Goal: Book appointment/travel/reservation

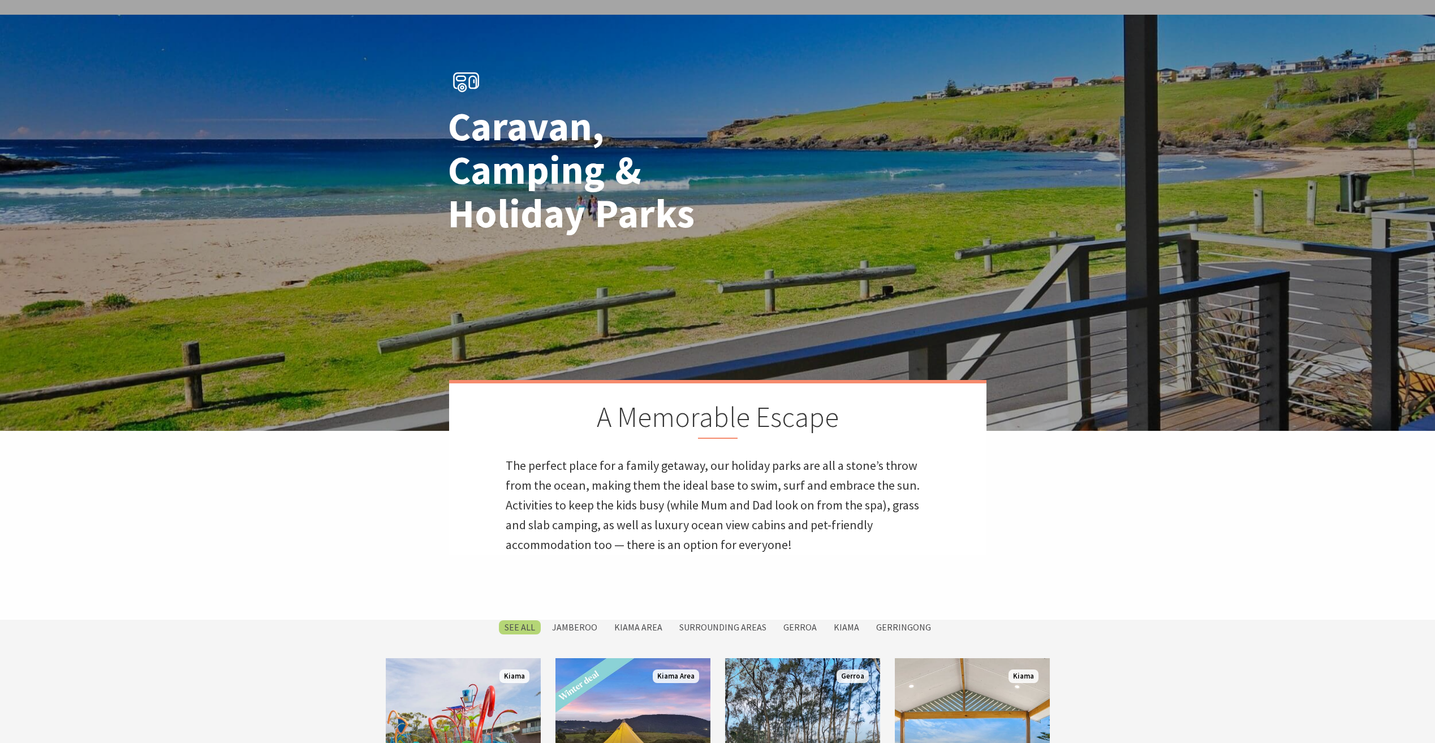
scroll to position [283, 0]
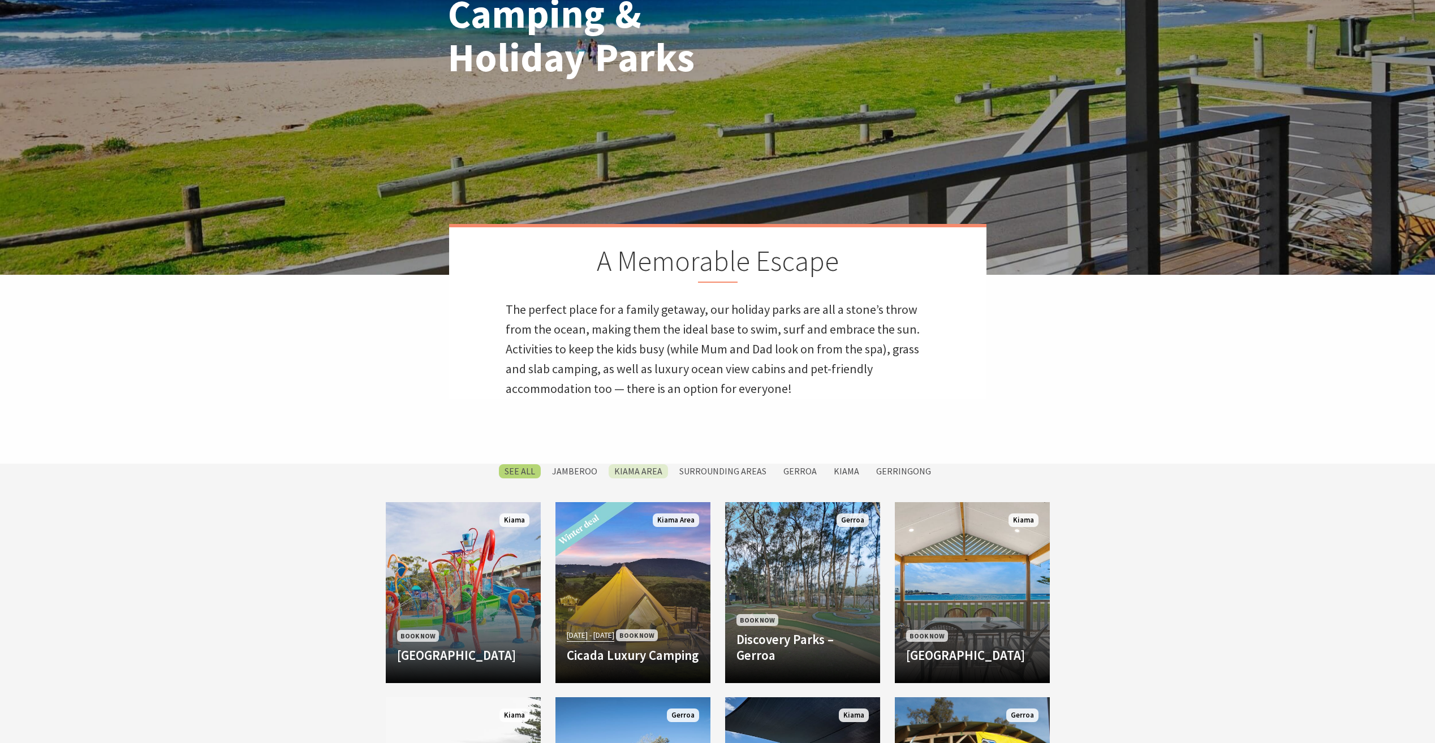
click at [644, 475] on label "Kiama Area" at bounding box center [638, 471] width 59 height 14
click at [0, 0] on input "Kiama Area" at bounding box center [0, 0] width 0 height 0
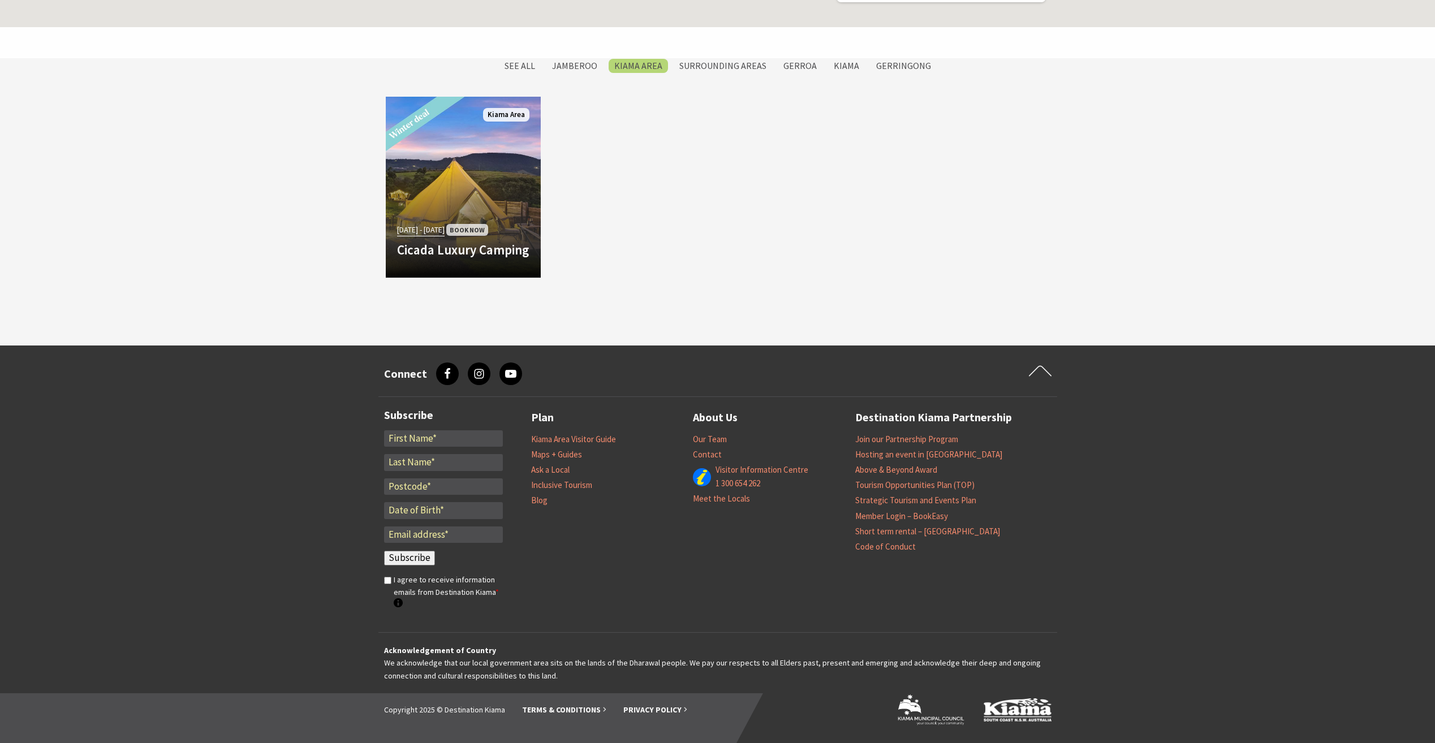
scroll to position [1096, 0]
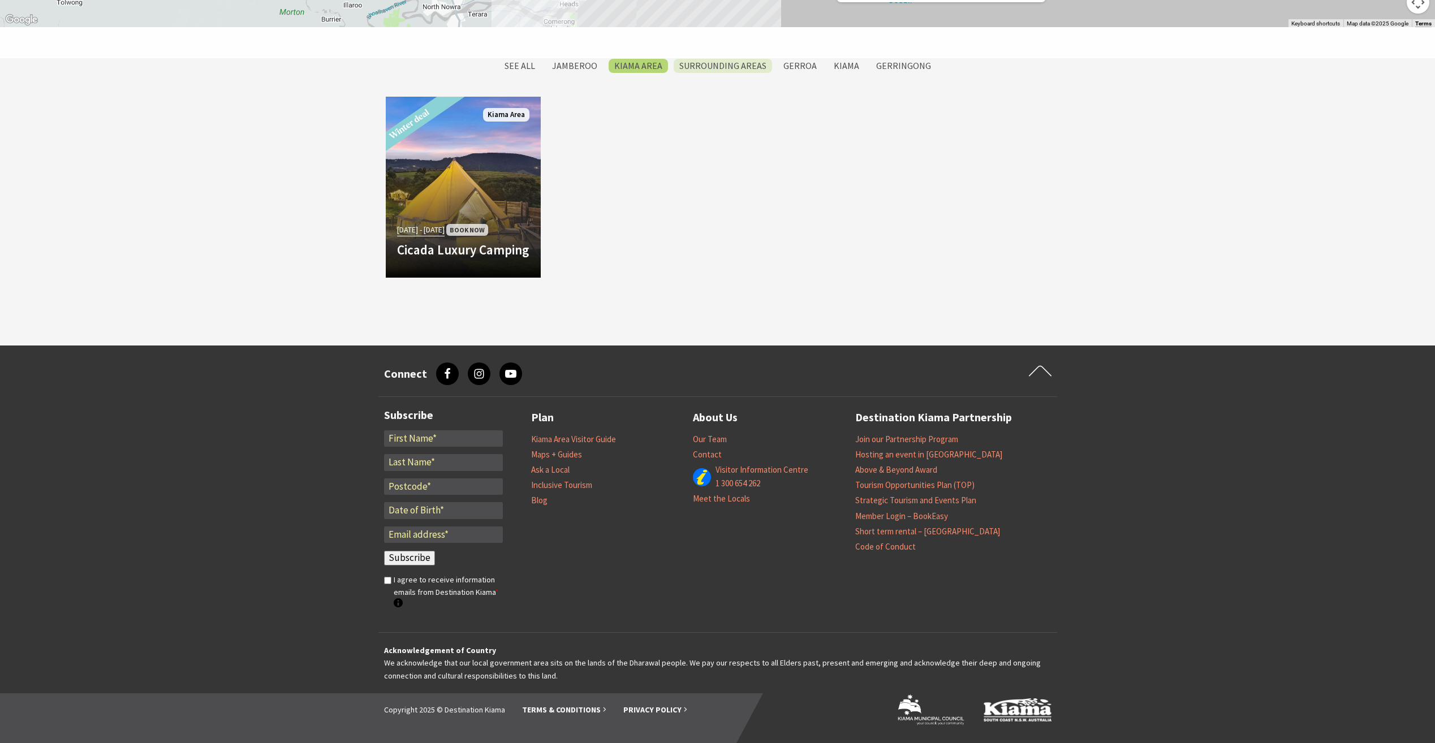
click at [711, 70] on label "Surrounding Areas" at bounding box center [723, 66] width 98 height 14
click at [0, 0] on input "Surrounding Areas" at bounding box center [0, 0] width 0 height 0
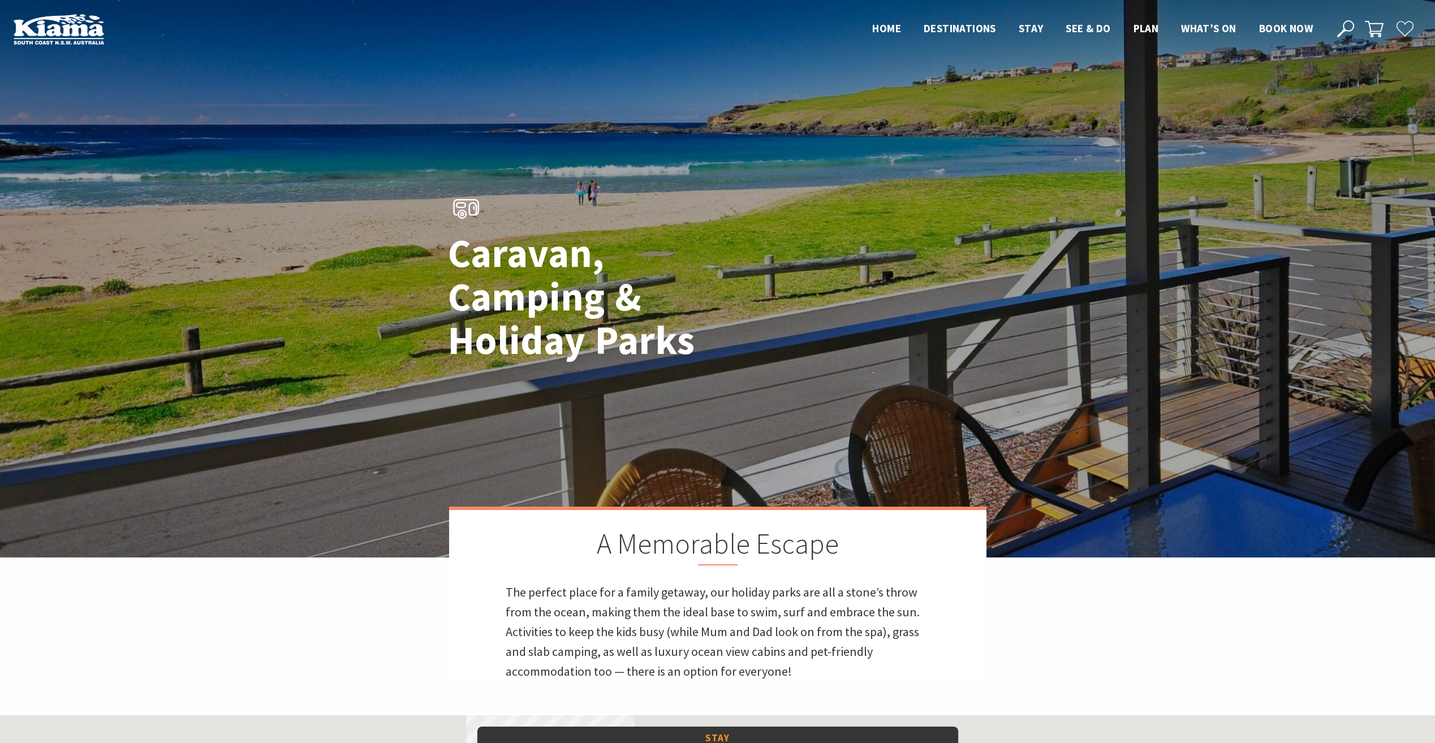
scroll to position [1096, 0]
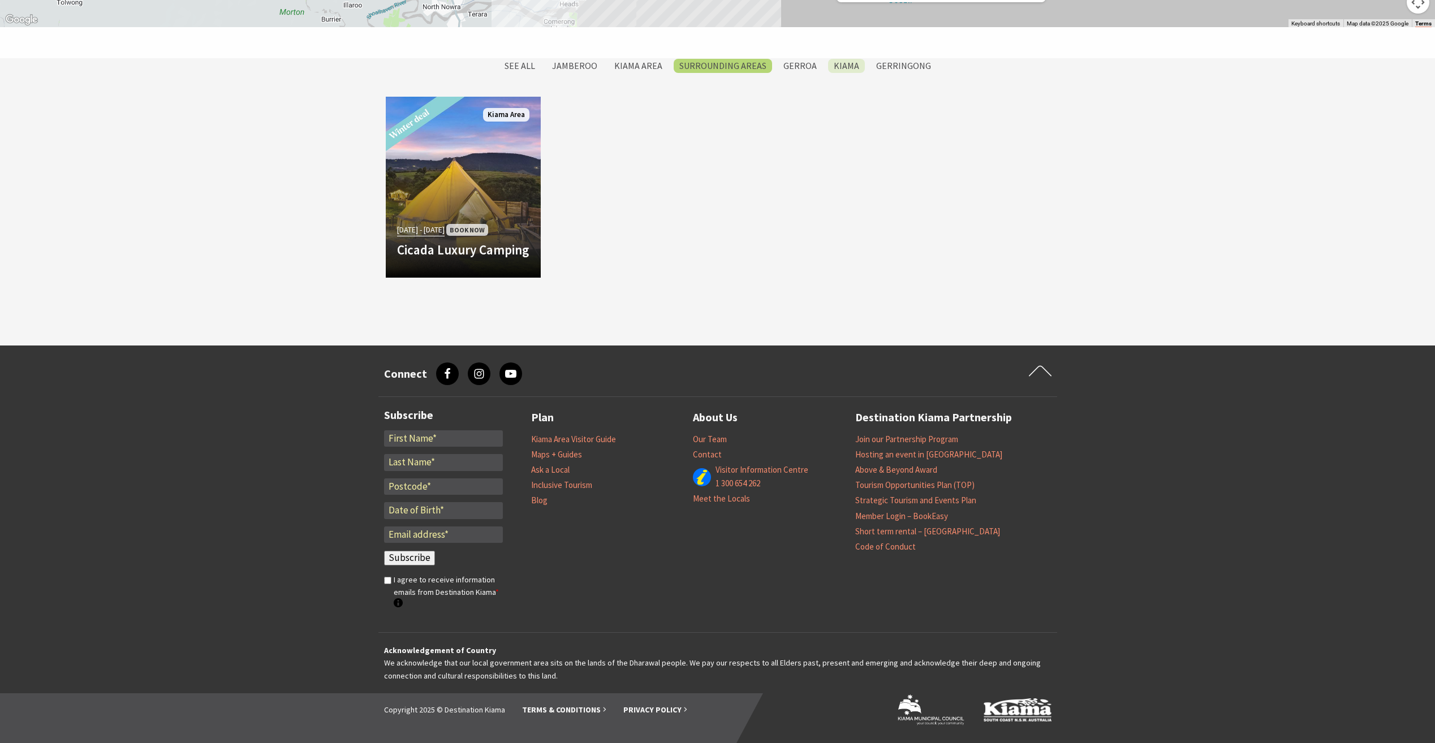
click at [845, 64] on label "Kiama" at bounding box center [846, 66] width 37 height 14
click at [0, 0] on input "Kiama" at bounding box center [0, 0] width 0 height 0
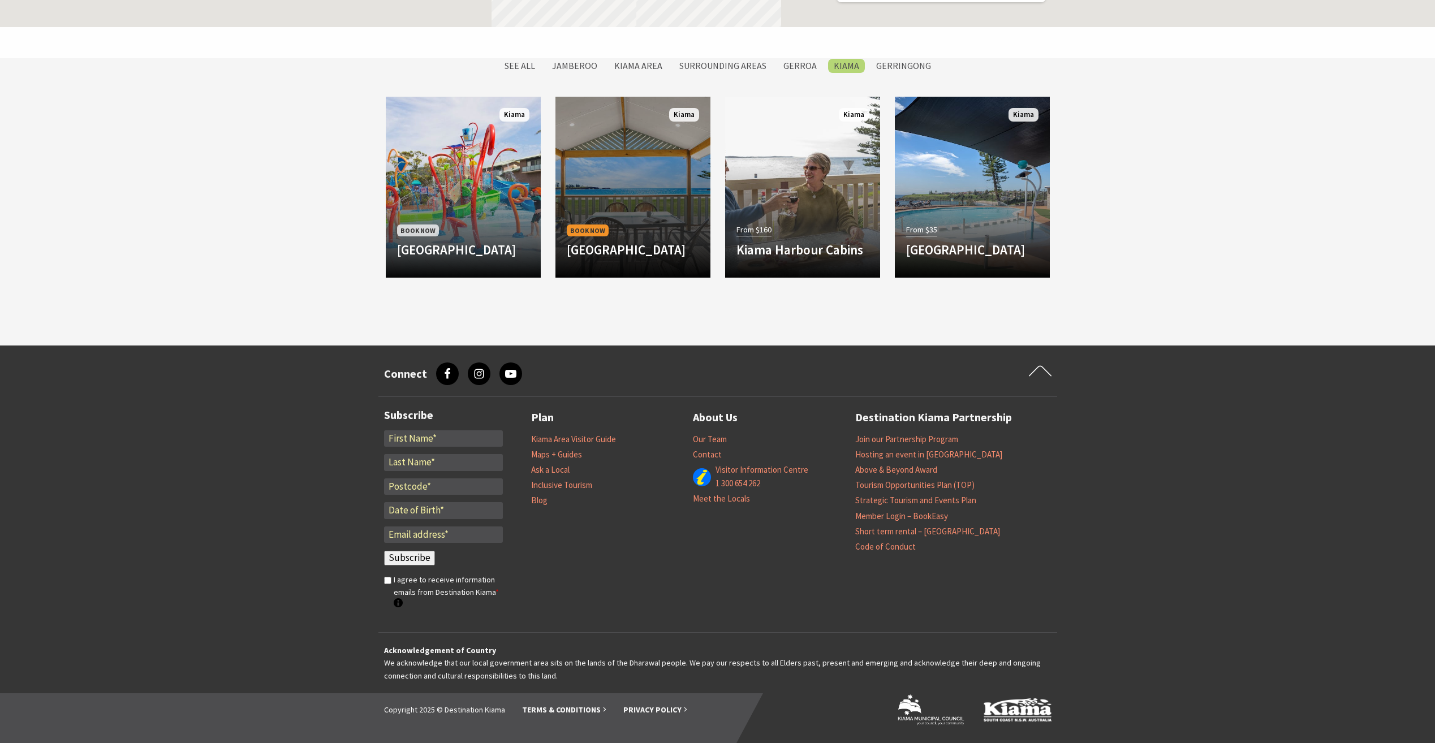
scroll to position [1096, 0]
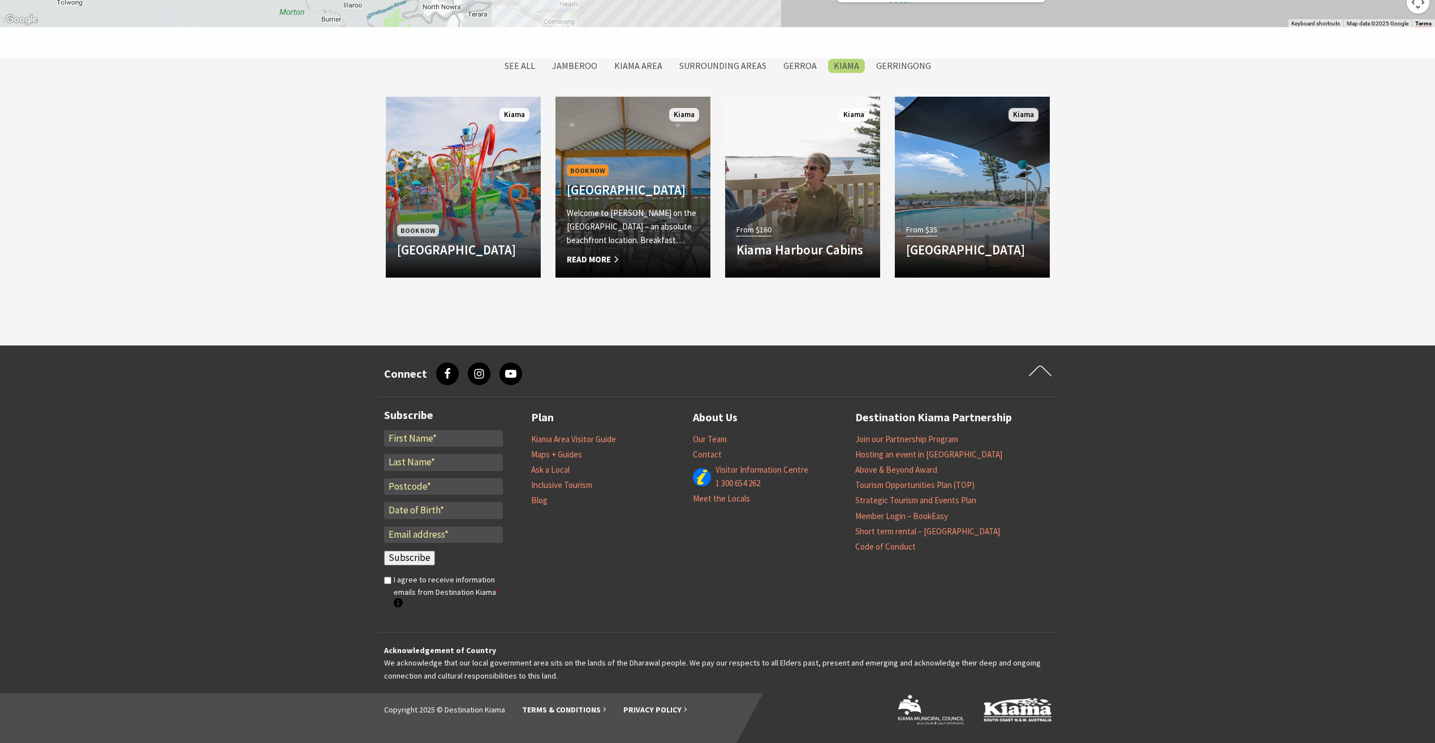
click at [648, 187] on h4 "[GEOGRAPHIC_DATA]" at bounding box center [633, 190] width 132 height 16
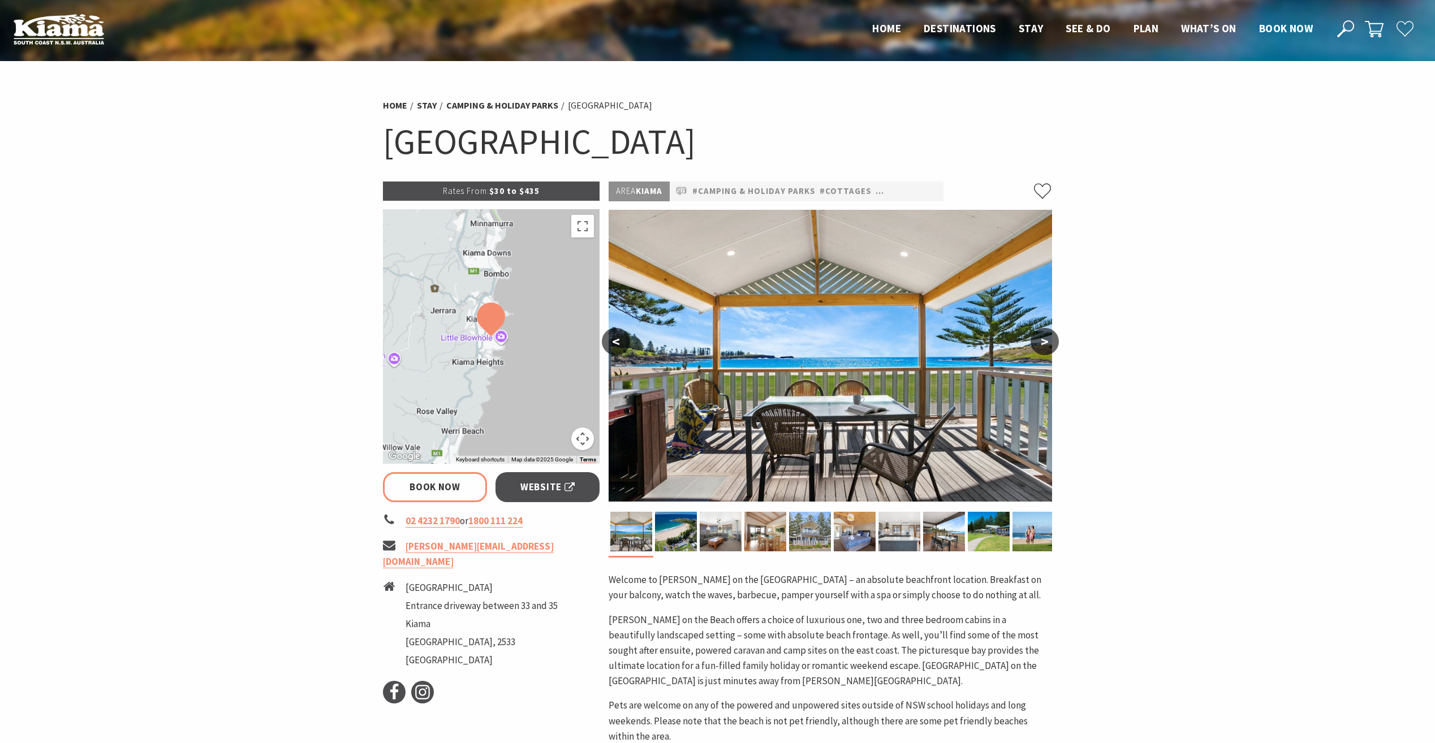
select select "3"
select select "2"
click at [685, 525] on img at bounding box center [676, 532] width 42 height 40
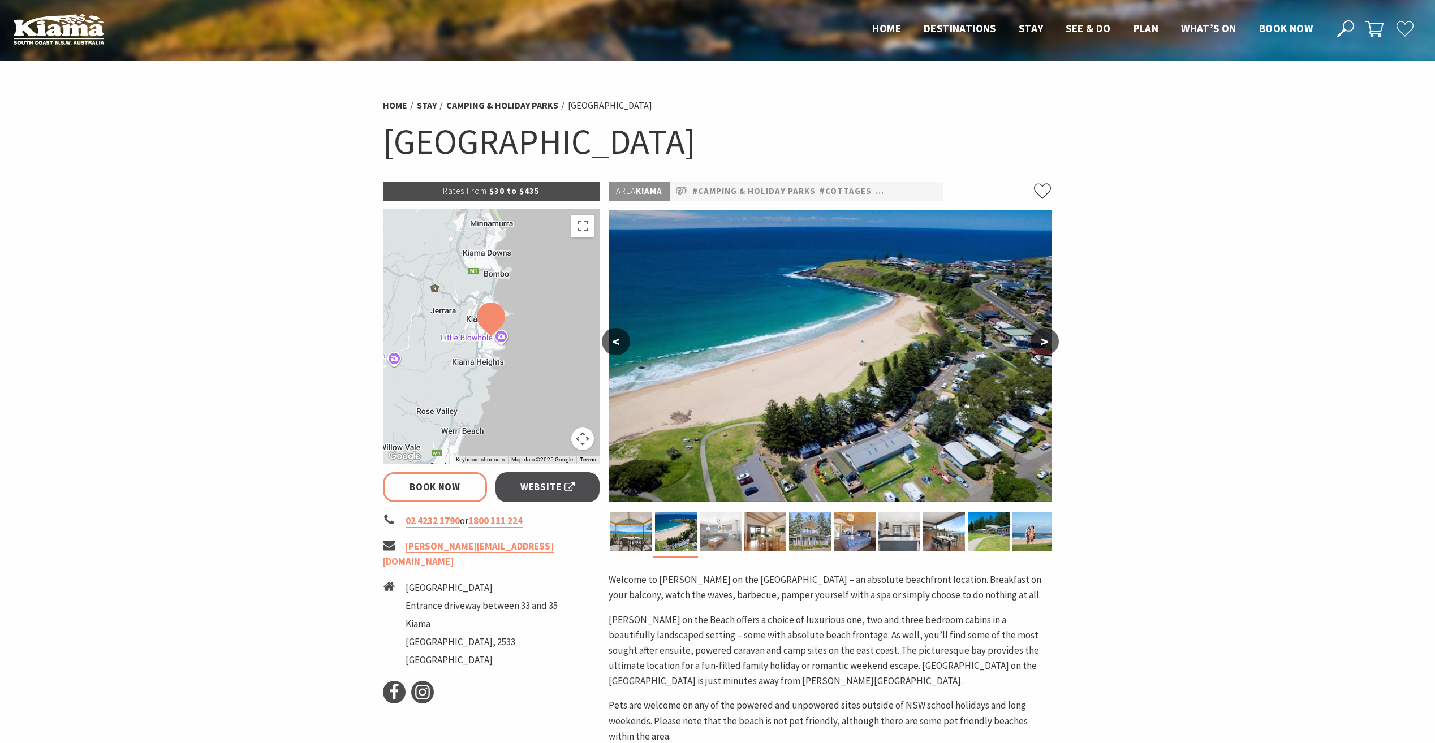
click at [731, 534] on img at bounding box center [721, 532] width 42 height 40
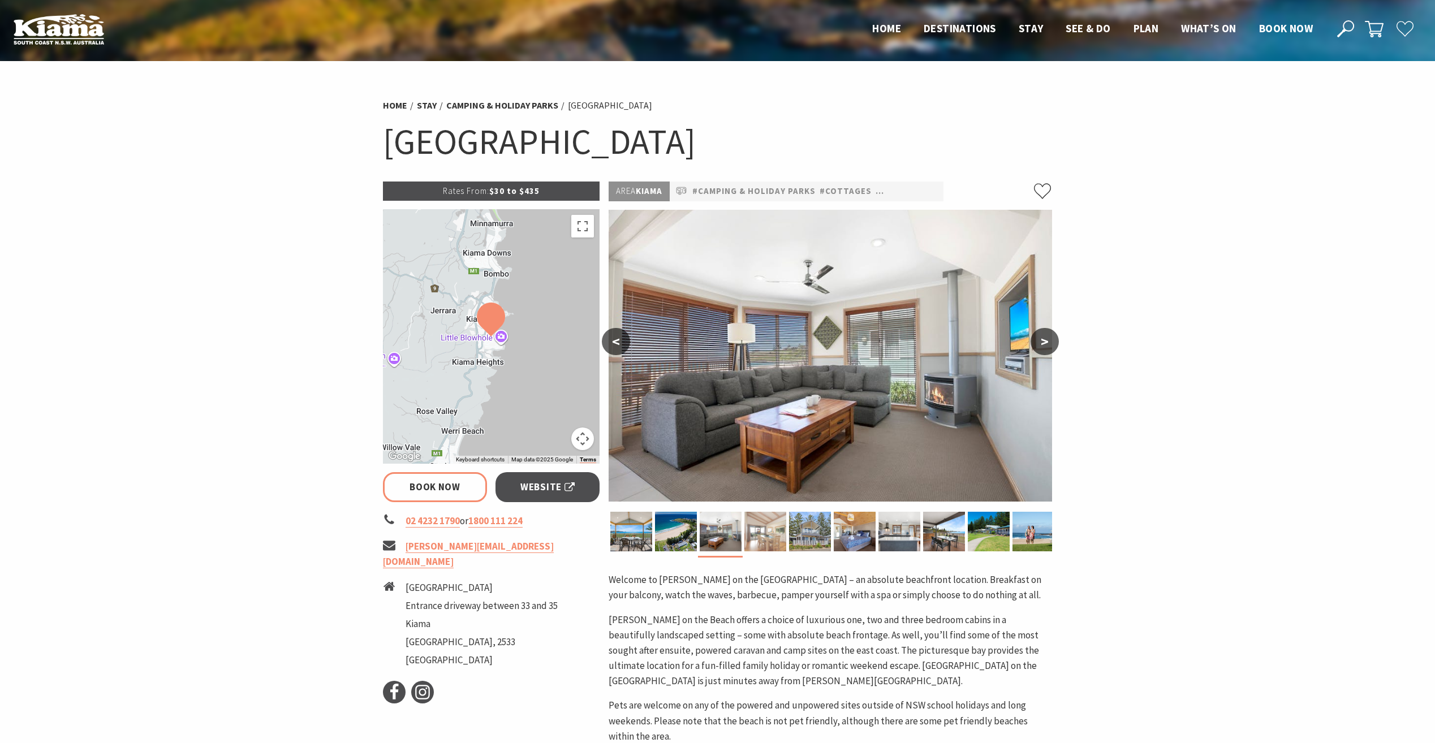
click at [768, 534] on img at bounding box center [765, 532] width 42 height 40
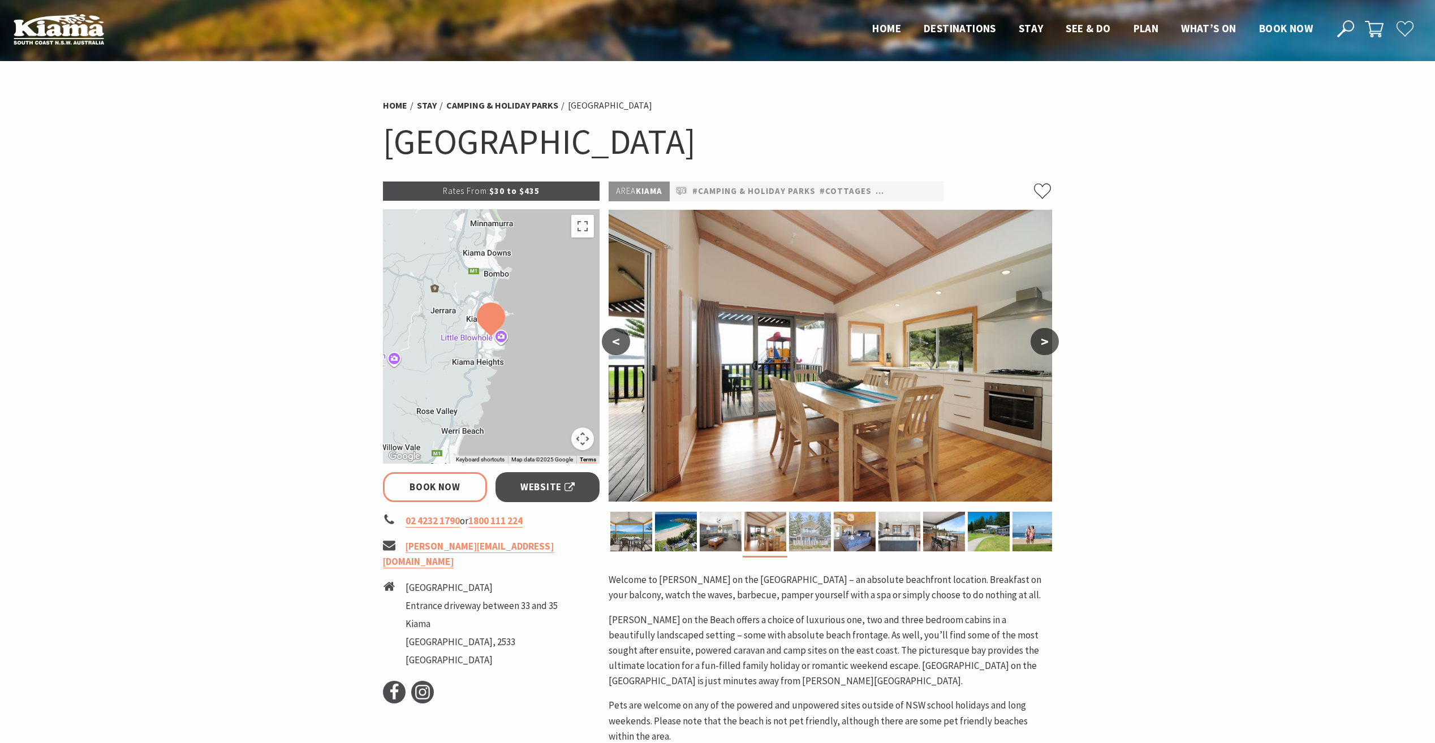
click at [821, 533] on img at bounding box center [810, 532] width 42 height 40
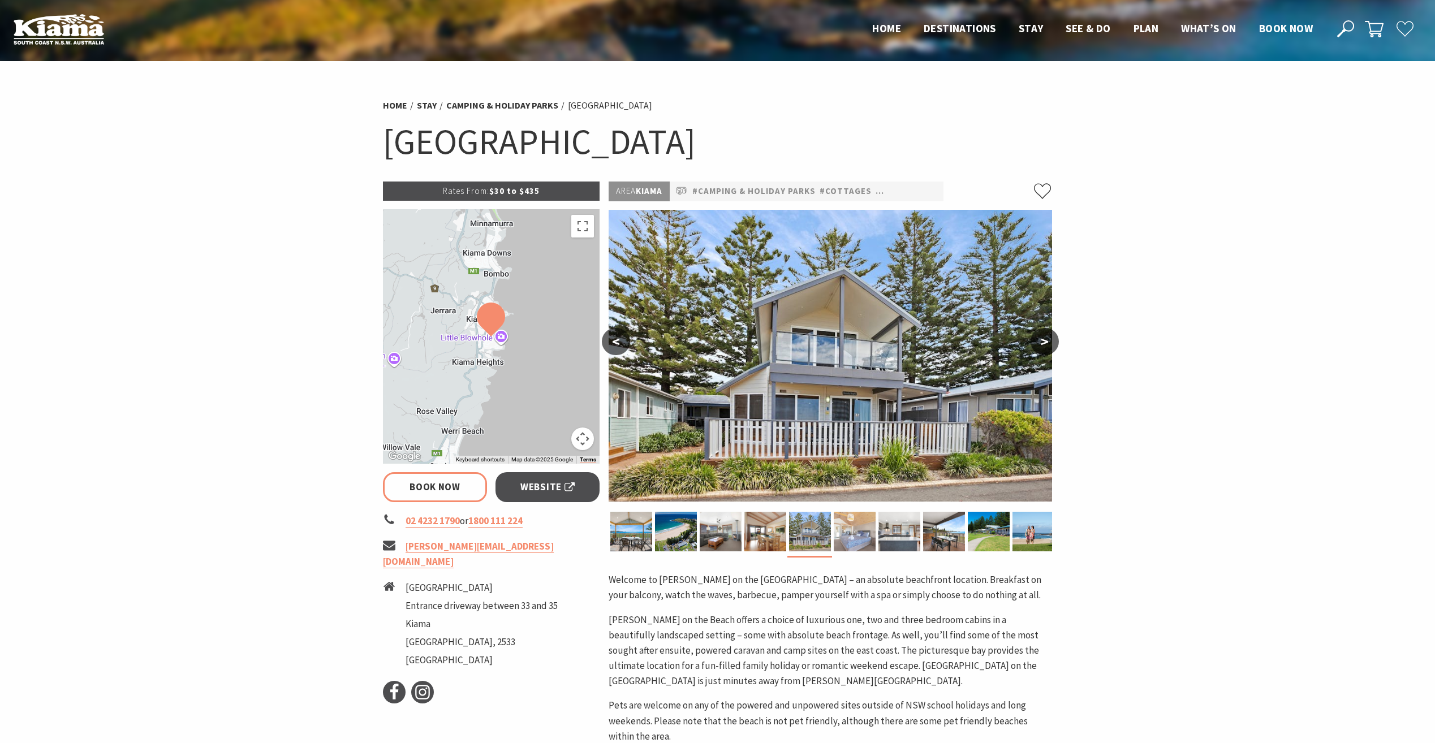
click at [840, 543] on img at bounding box center [855, 532] width 42 height 40
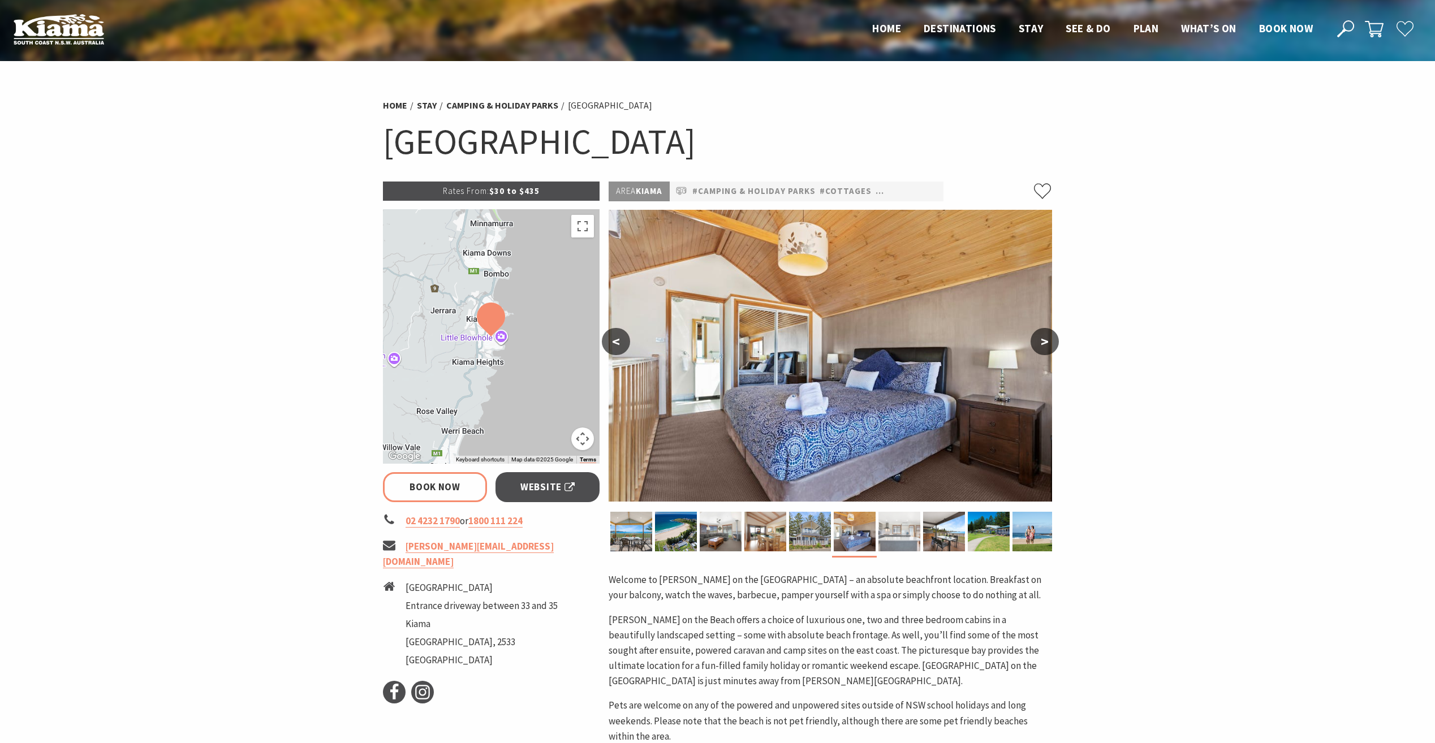
click at [886, 537] on img at bounding box center [900, 532] width 42 height 40
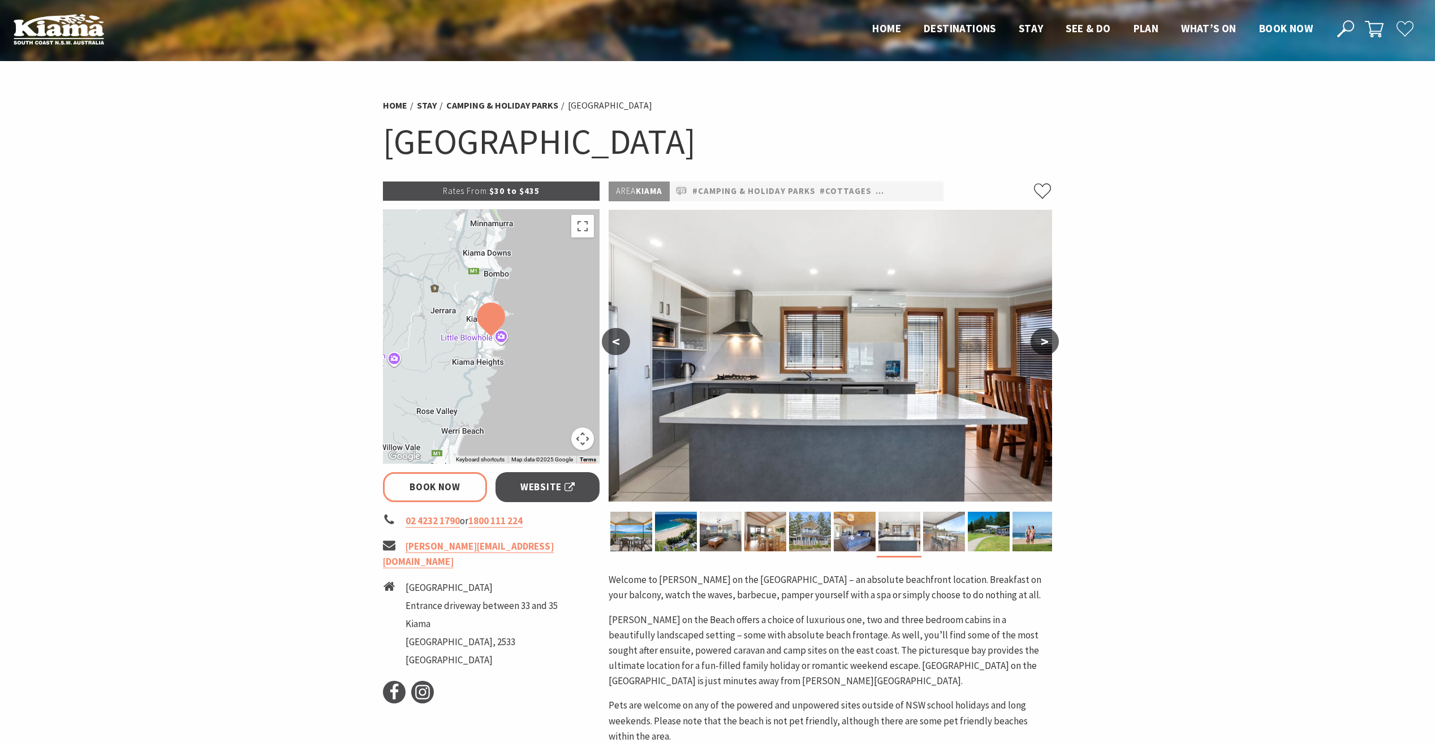
click at [936, 545] on img at bounding box center [944, 532] width 42 height 40
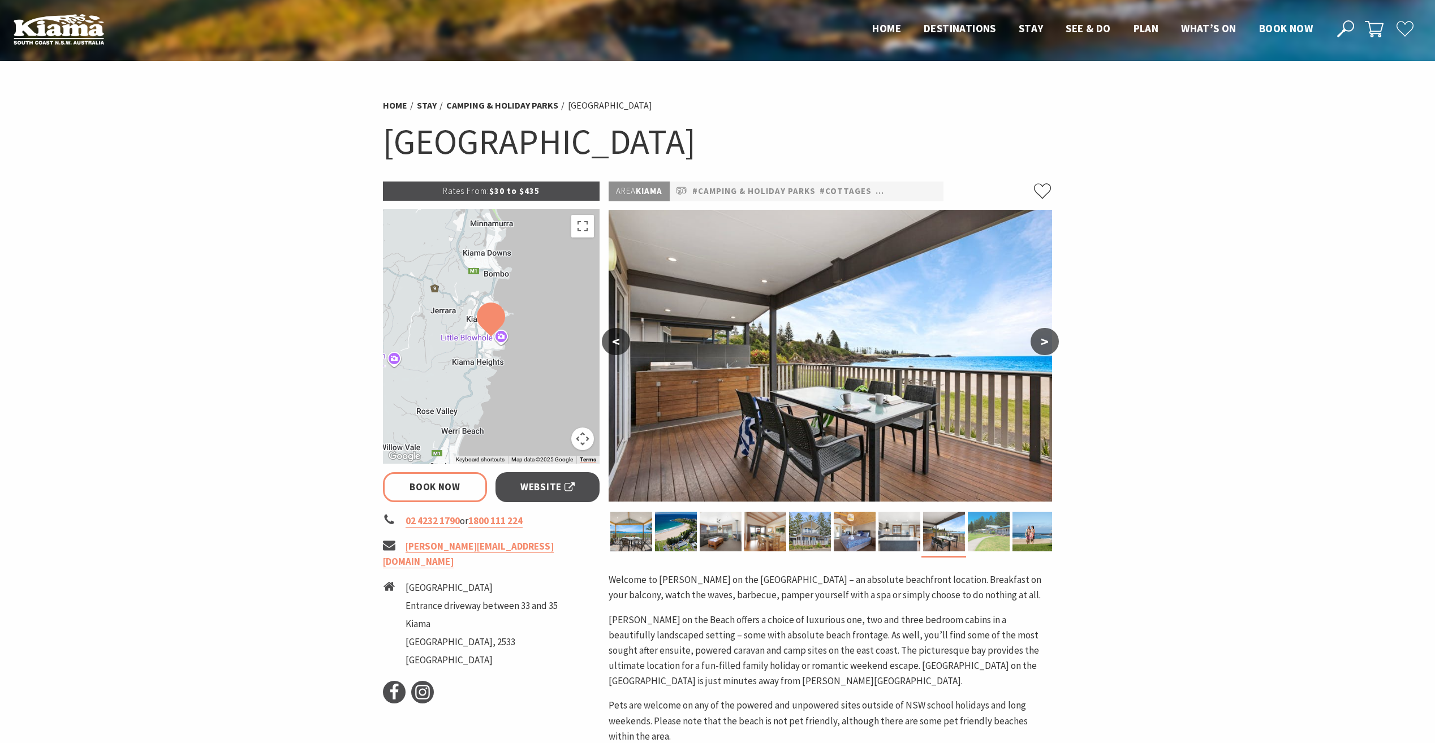
click at [984, 536] on img at bounding box center [989, 532] width 42 height 40
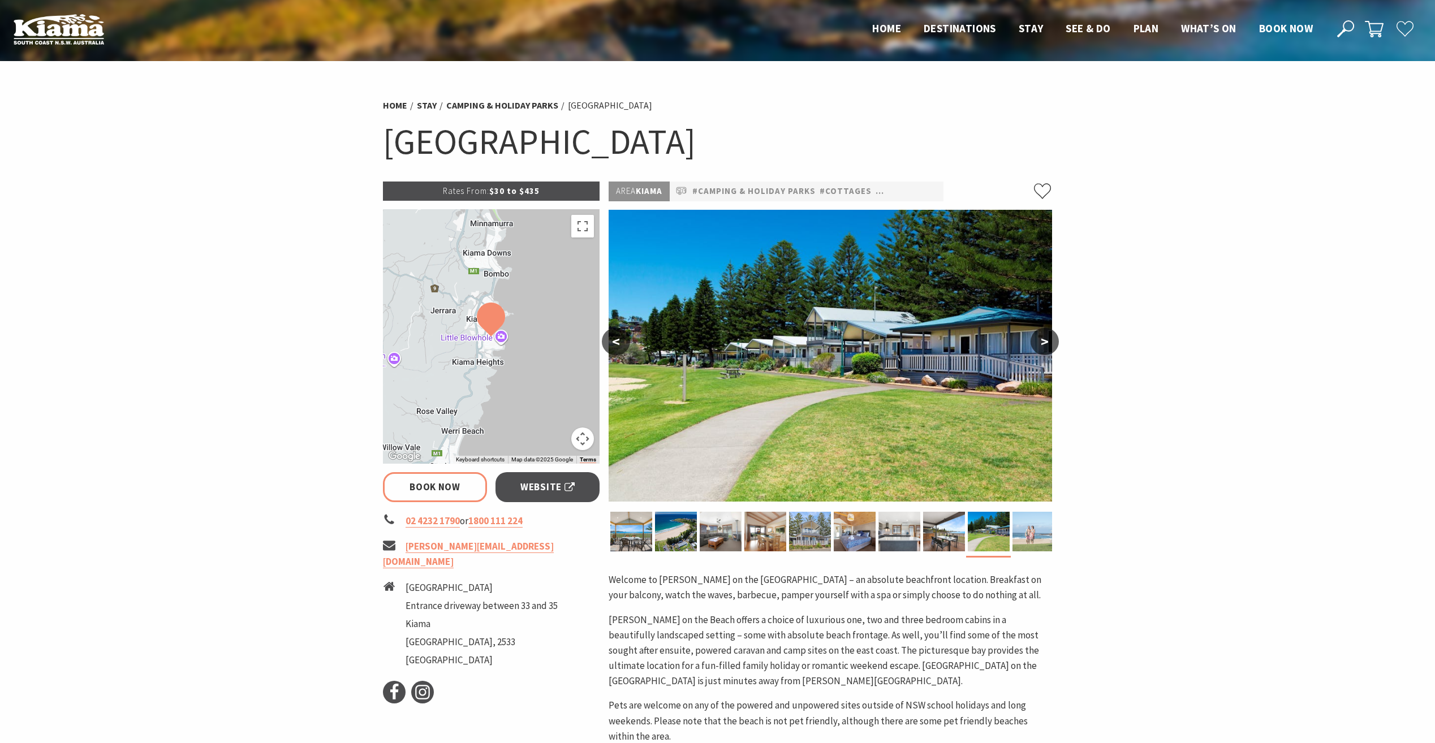
click at [1019, 538] on img at bounding box center [1034, 532] width 42 height 40
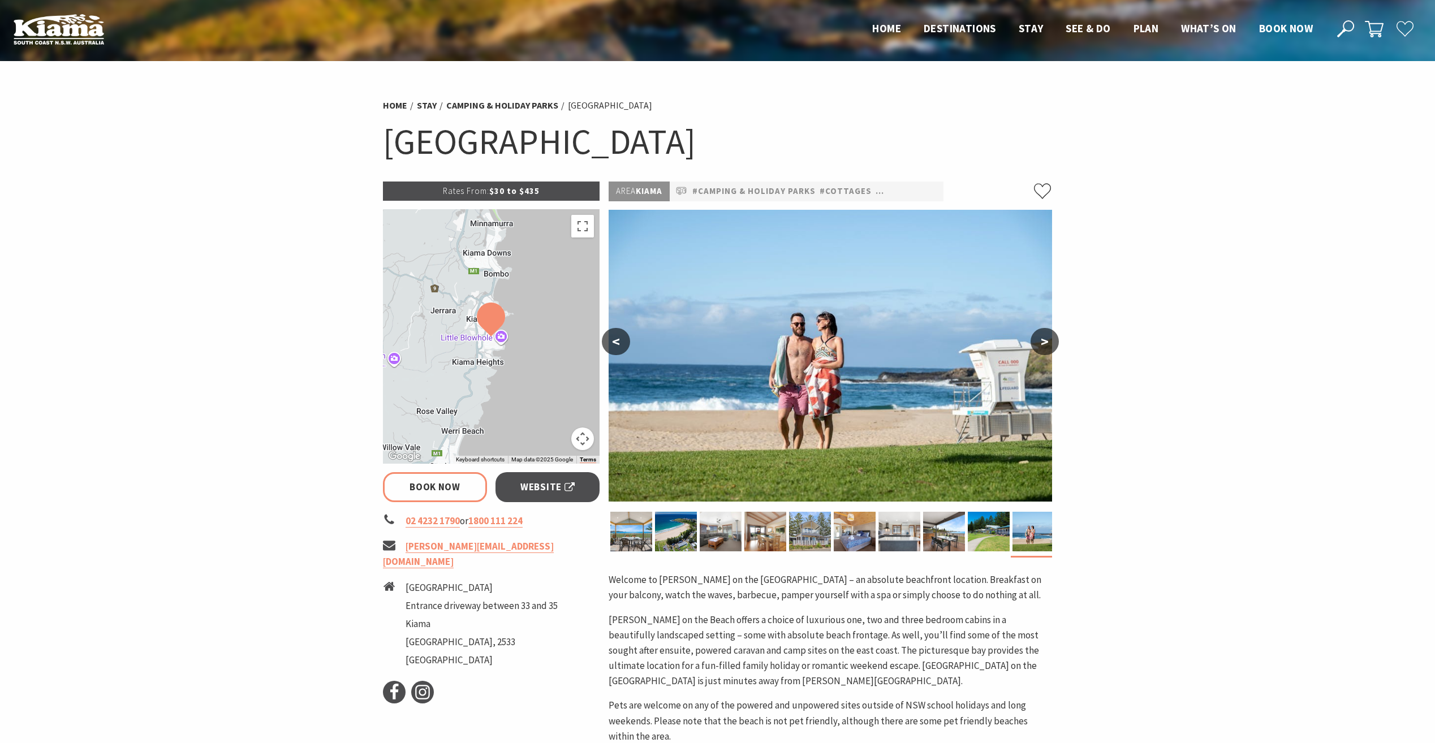
click at [1046, 340] on button ">" at bounding box center [1045, 341] width 28 height 27
click at [1045, 348] on button ">" at bounding box center [1045, 341] width 28 height 27
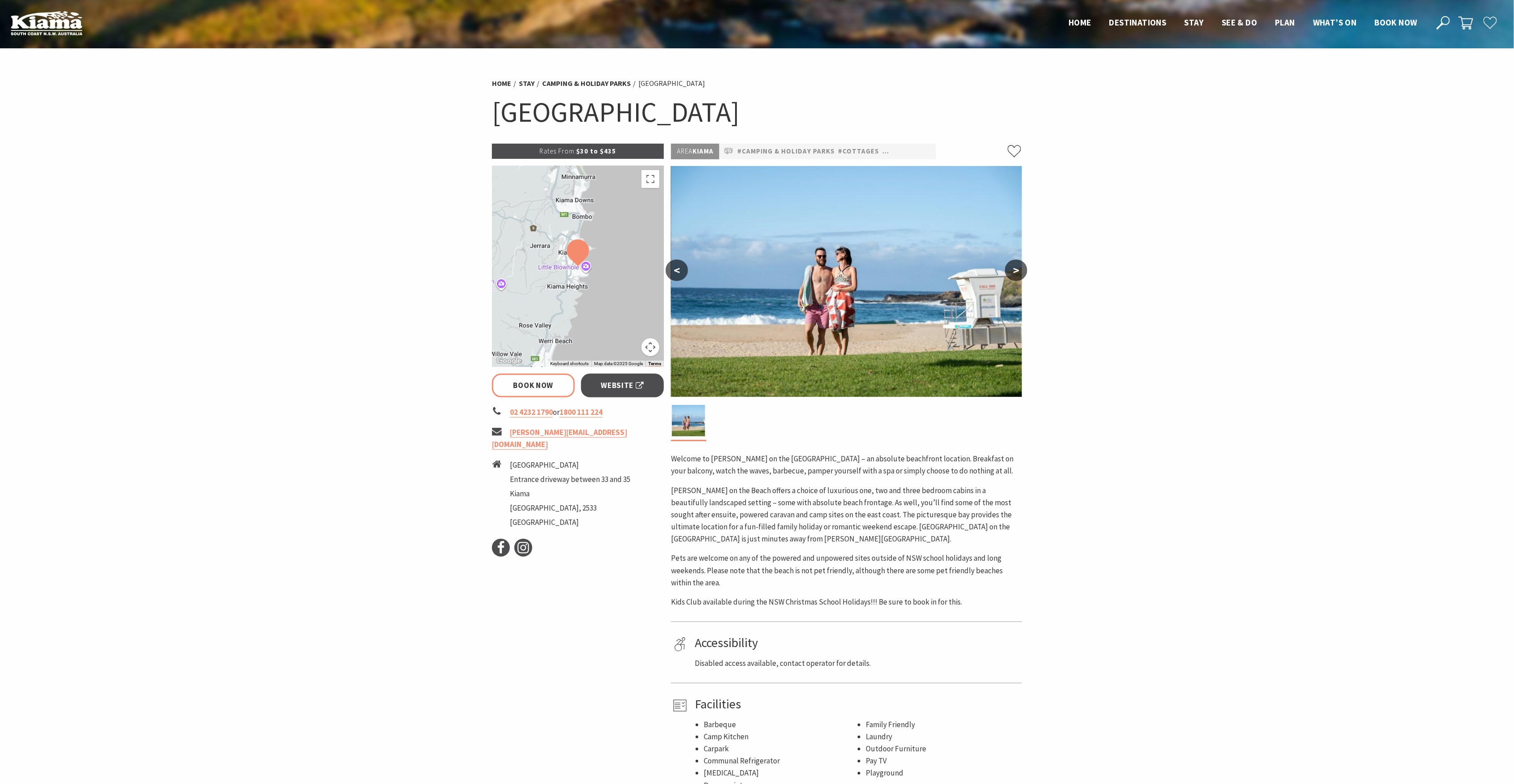
click at [554, 240] on div at bounding box center [578, 266] width 172 height 202
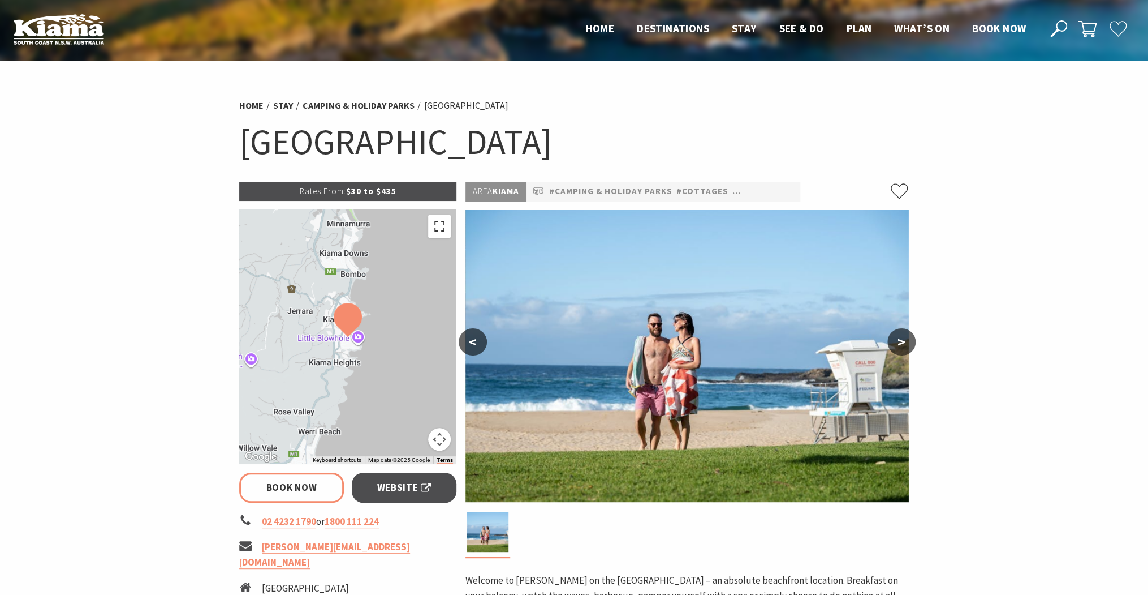
click at [446, 228] on button "Toggle fullscreen view" at bounding box center [439, 226] width 23 height 23
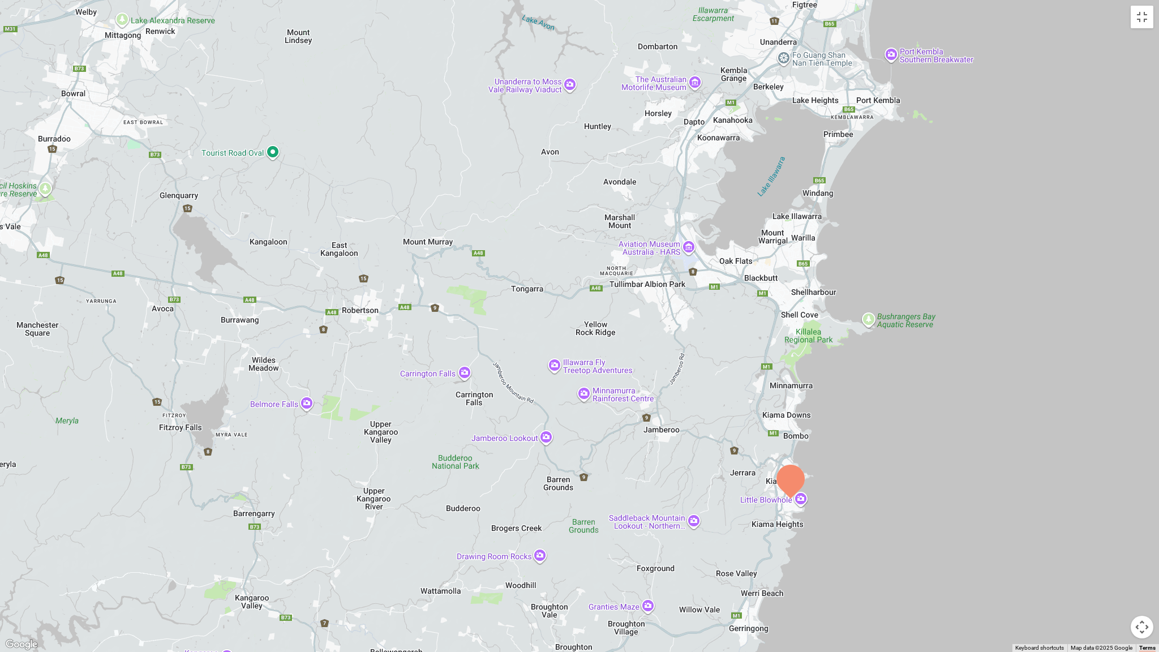
drag, startPoint x: 548, startPoint y: 148, endPoint x: 638, endPoint y: 225, distance: 117.9
click at [642, 227] on div at bounding box center [579, 326] width 1159 height 652
